Goal: Find specific page/section: Find specific page/section

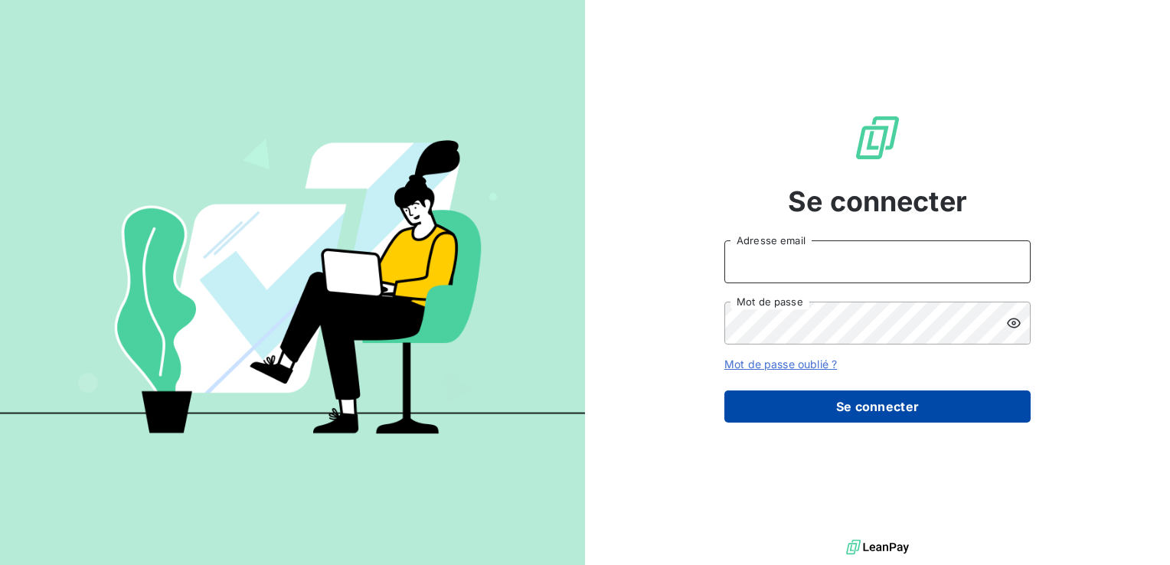
type input "[EMAIL_ADDRESS][DOMAIN_NAME]"
click at [802, 402] on button "Se connecter" at bounding box center [878, 407] width 306 height 32
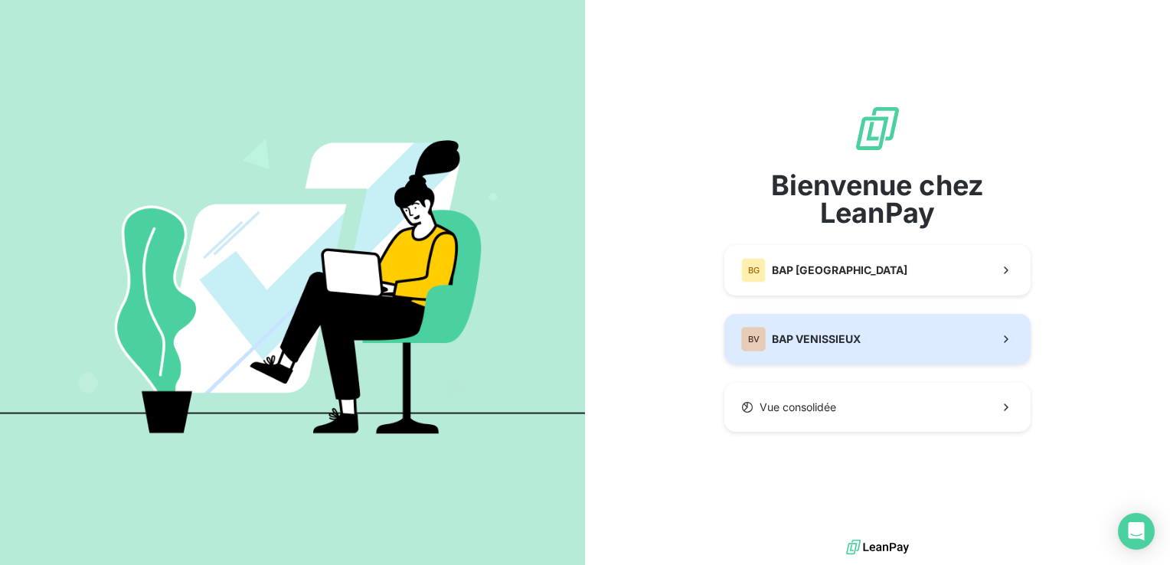
click at [781, 332] on span "BAP VENISSIEUX" at bounding box center [816, 339] width 89 height 15
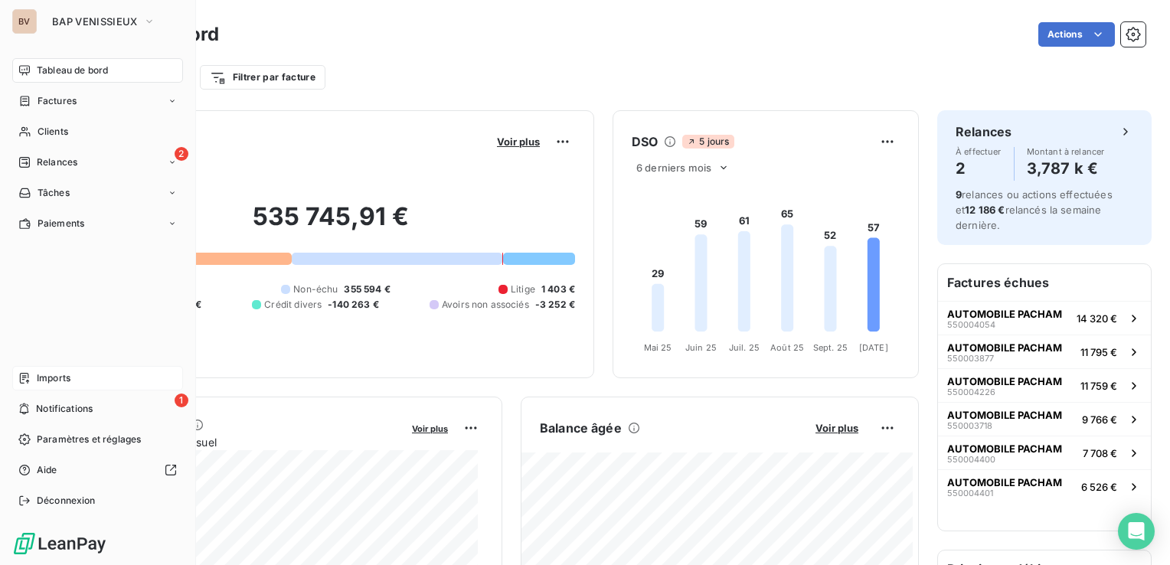
click at [44, 380] on span "Imports" at bounding box center [54, 378] width 34 height 14
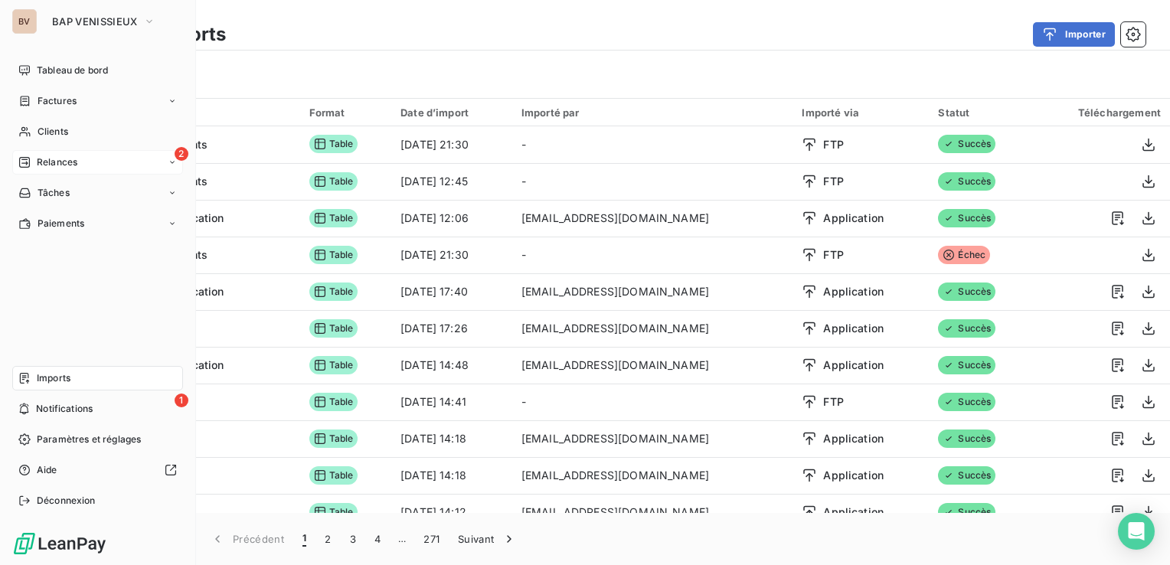
click at [42, 161] on span "Relances" at bounding box center [57, 162] width 41 height 14
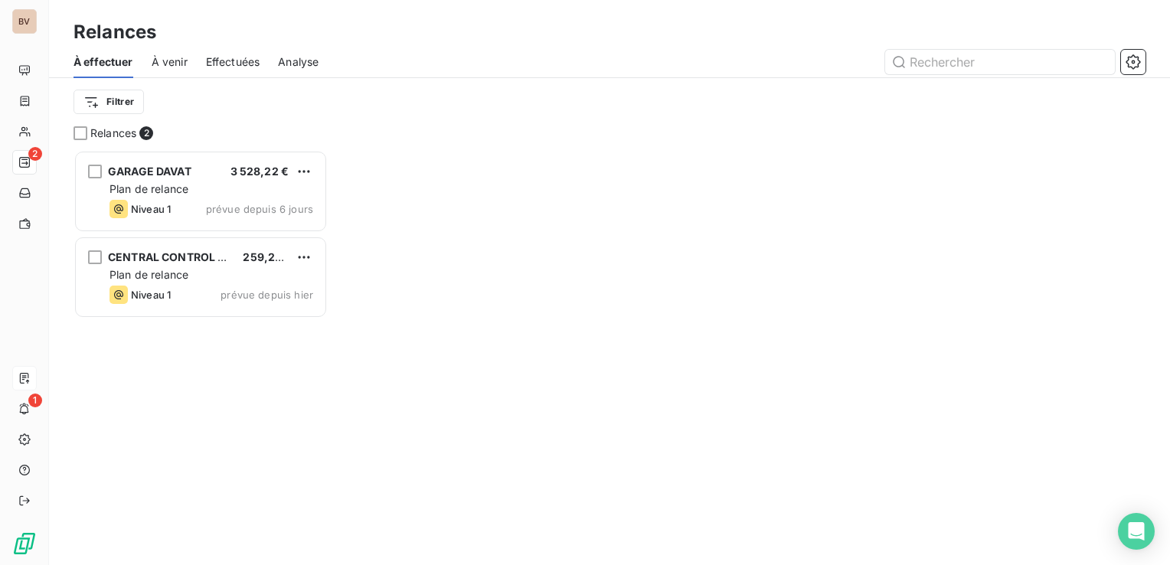
scroll to position [404, 242]
